Goal: Information Seeking & Learning: Find contact information

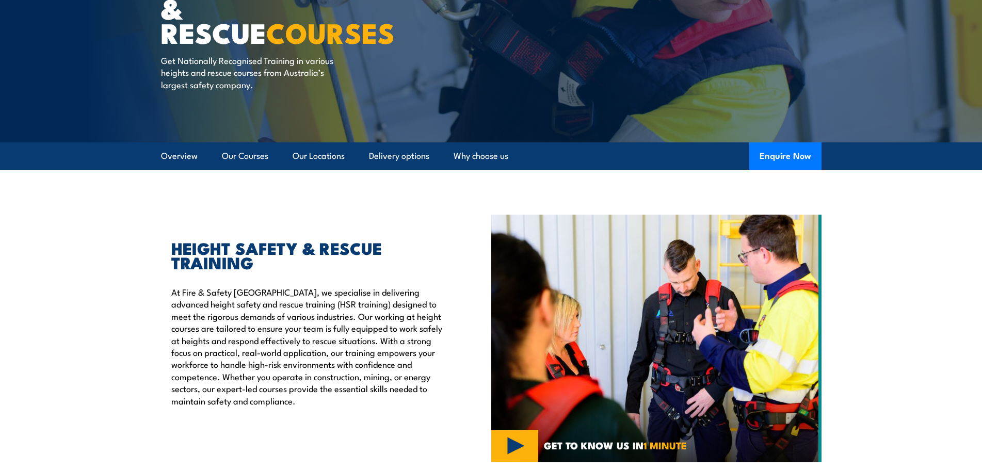
scroll to position [155, 0]
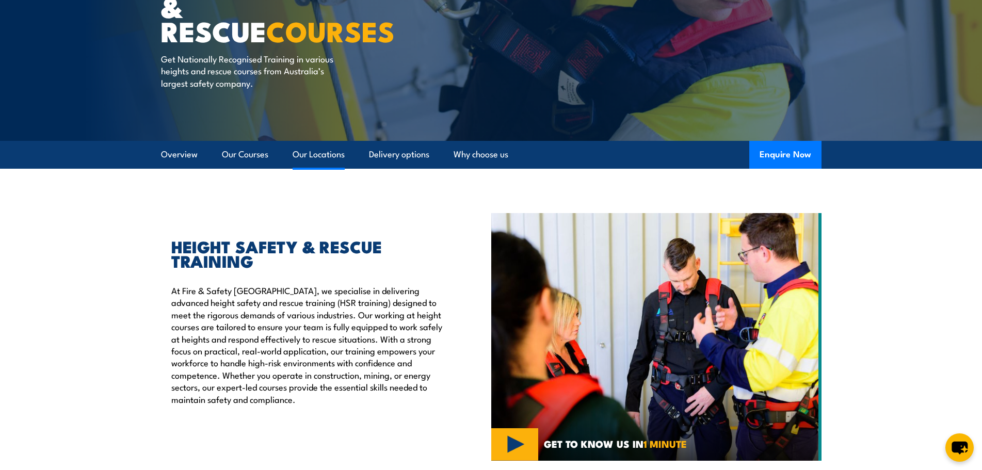
click at [326, 153] on link "Our Locations" at bounding box center [318, 154] width 52 height 27
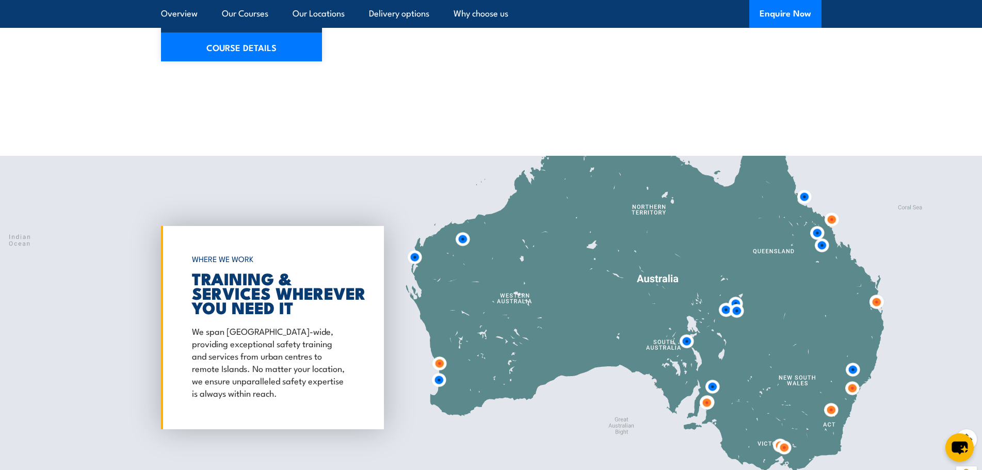
scroll to position [1665, 0]
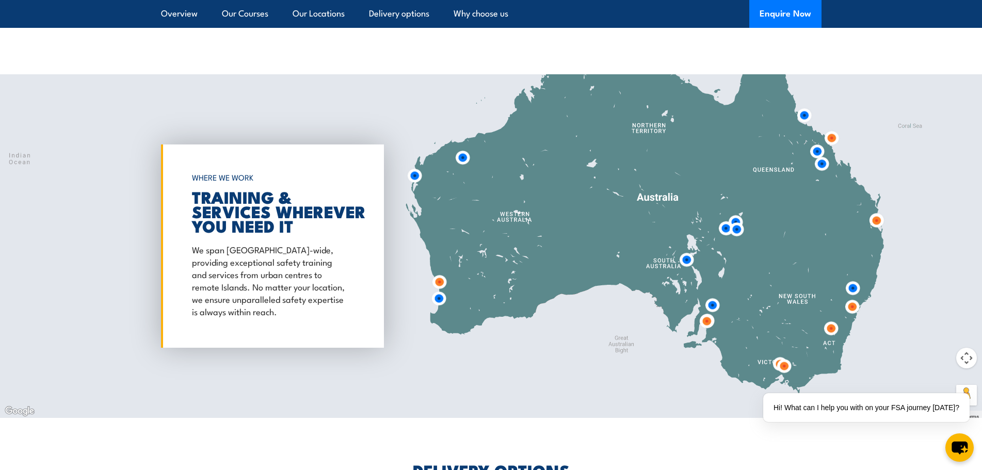
click at [853, 297] on img at bounding box center [851, 306] width 19 height 19
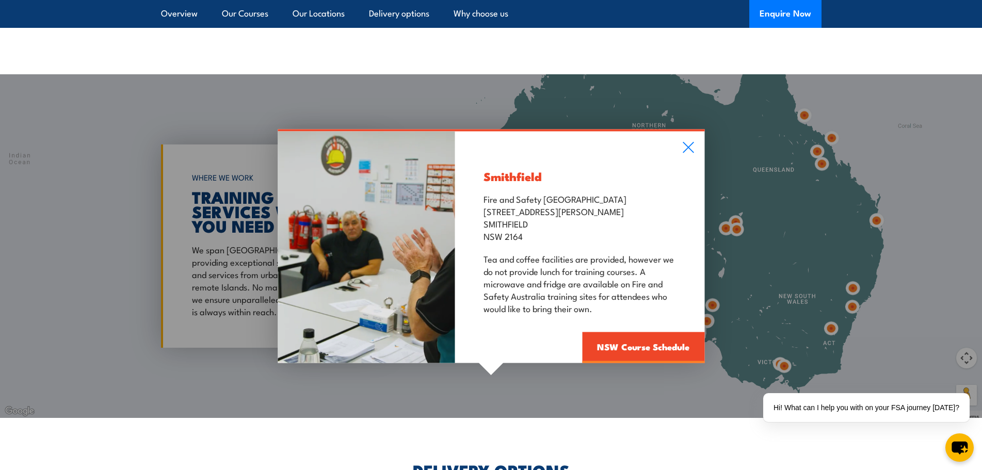
click at [854, 278] on div "Smithfield Fire and Safety Australia [STREET_ADDRESS][PERSON_NAME] Tea and coff…" at bounding box center [491, 246] width 982 height 344
click at [853, 277] on div "Smithfield Fire and Safety Australia [STREET_ADDRESS][PERSON_NAME] Tea and coff…" at bounding box center [491, 246] width 982 height 344
click at [692, 142] on icon at bounding box center [688, 147] width 12 height 11
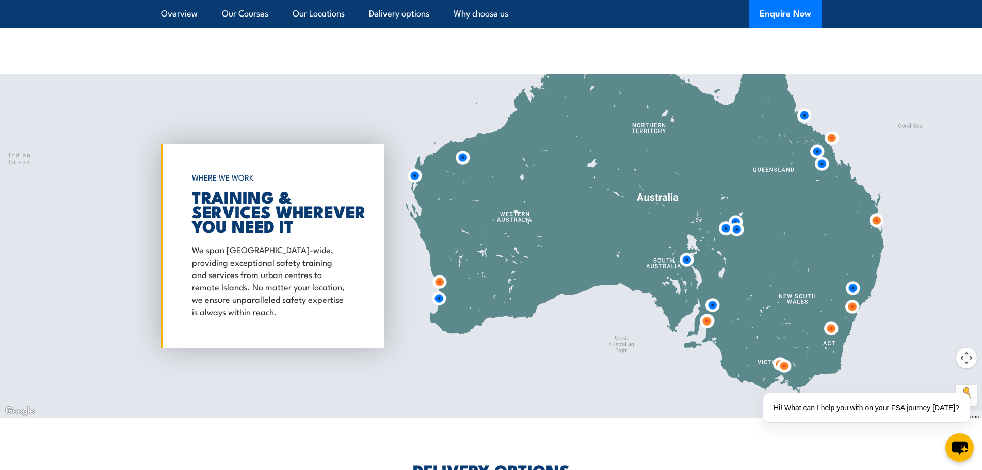
click at [850, 279] on img at bounding box center [852, 288] width 19 height 19
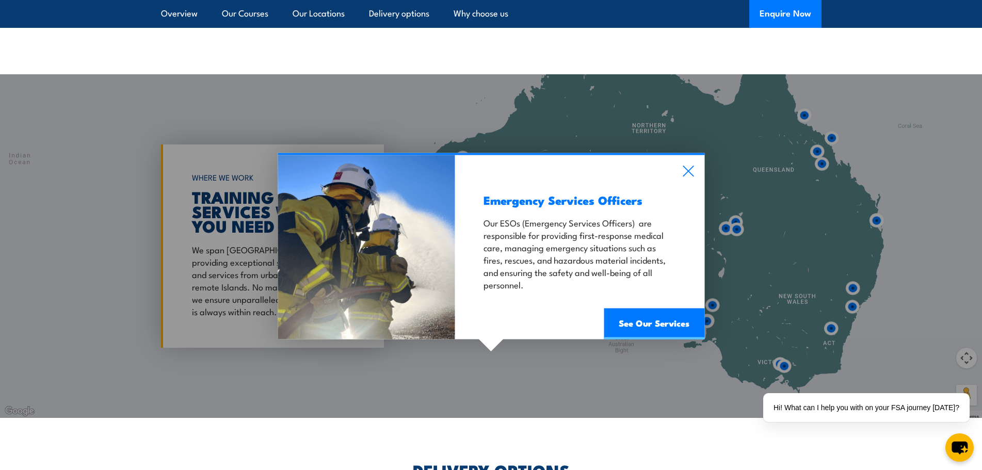
click at [691, 169] on icon at bounding box center [687, 174] width 11 height 11
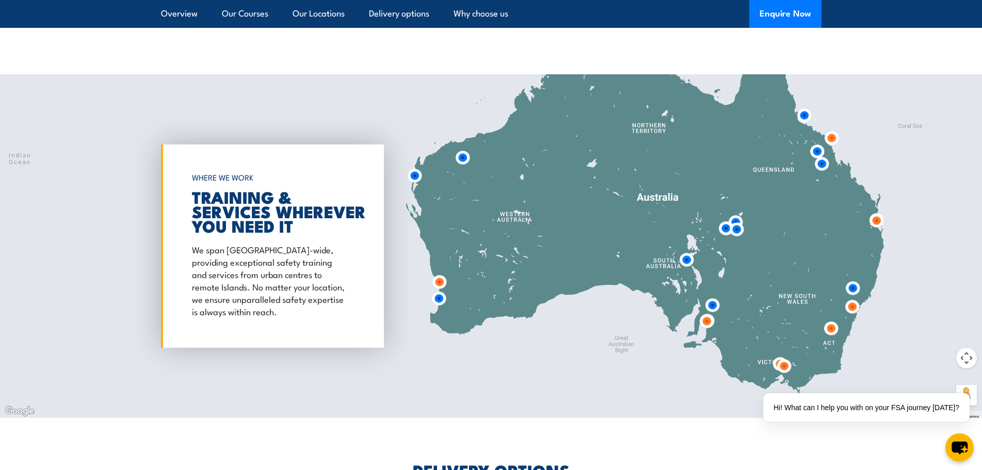
click at [876, 211] on img at bounding box center [876, 220] width 19 height 19
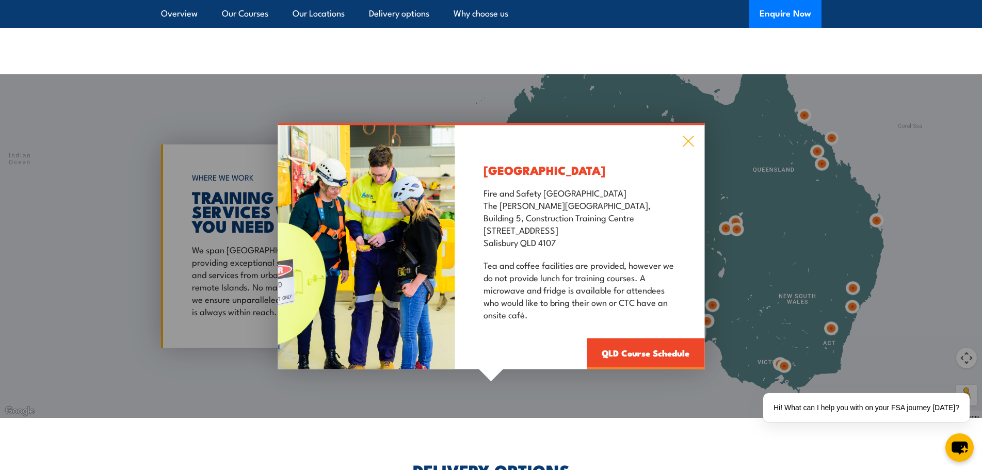
click at [689, 136] on icon at bounding box center [687, 141] width 11 height 11
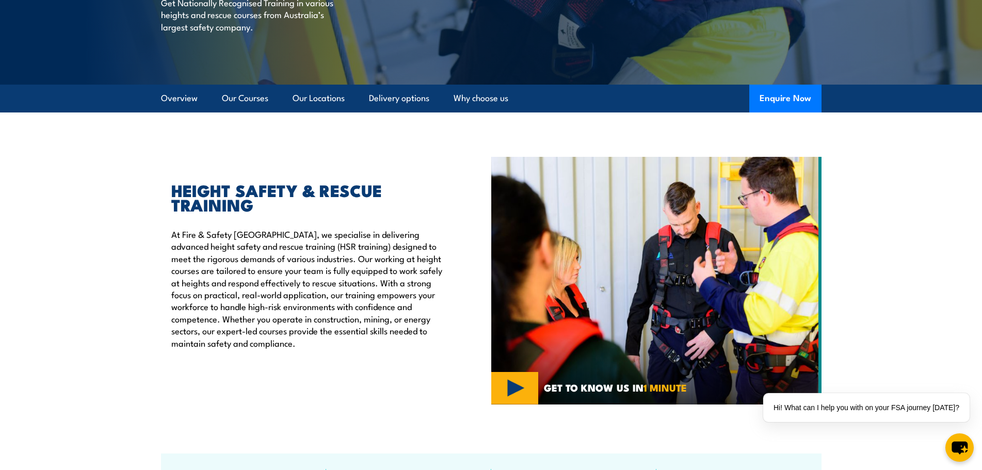
scroll to position [209, 0]
